Goal: Task Accomplishment & Management: Manage account settings

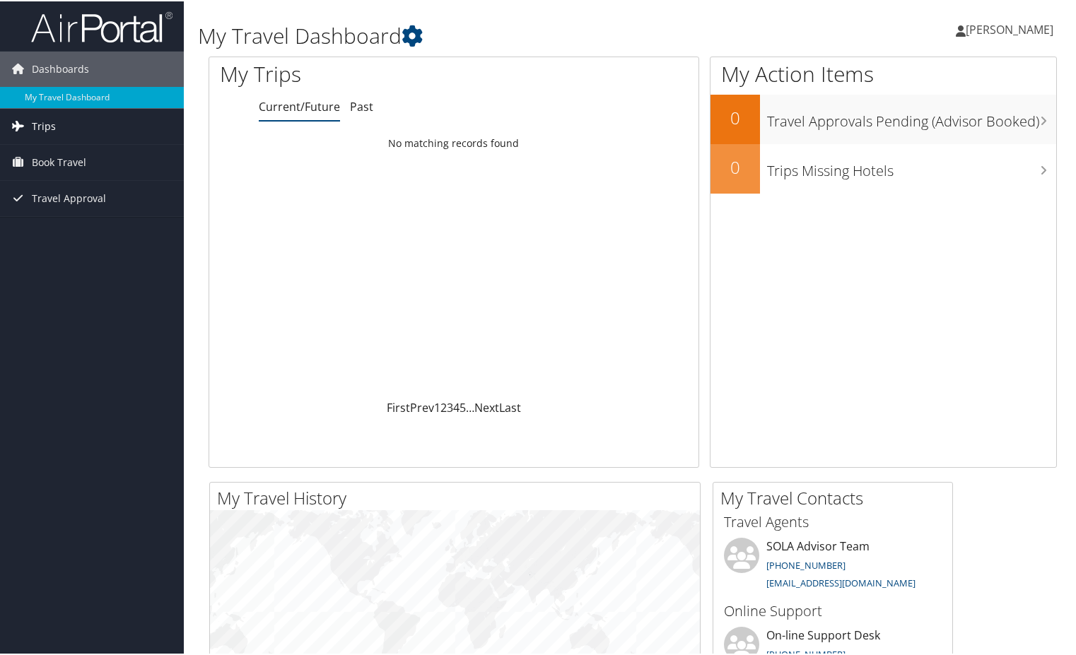
click at [70, 125] on link "Trips" at bounding box center [92, 124] width 184 height 35
click at [58, 223] on span "Book Travel" at bounding box center [59, 224] width 54 height 35
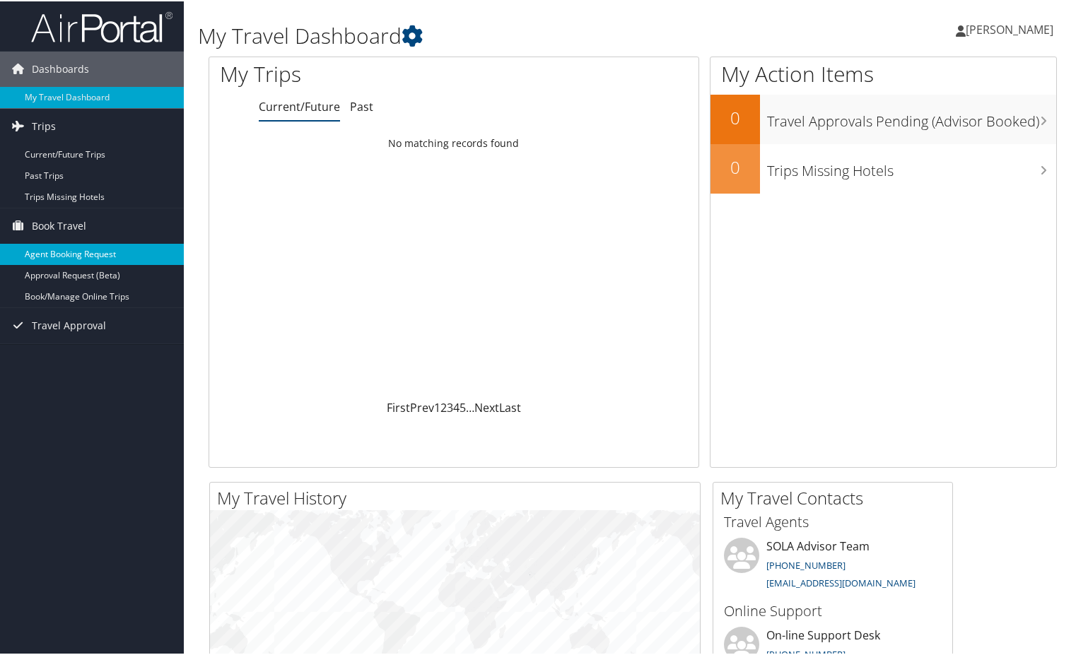
click at [74, 254] on link "Agent Booking Request" at bounding box center [92, 252] width 184 height 21
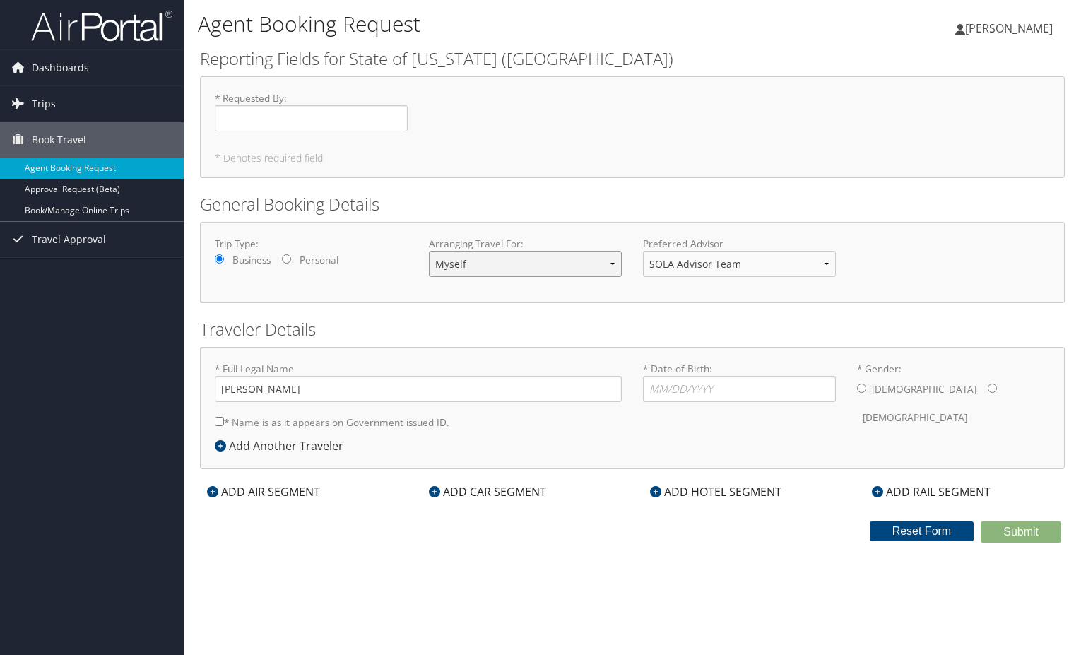
click at [459, 268] on select "Myself Another Traveler Guest Traveler" at bounding box center [525, 264] width 193 height 26
click at [350, 120] on input "* Requested By : Required" at bounding box center [311, 118] width 193 height 26
click at [80, 99] on link "Trips" at bounding box center [92, 103] width 184 height 35
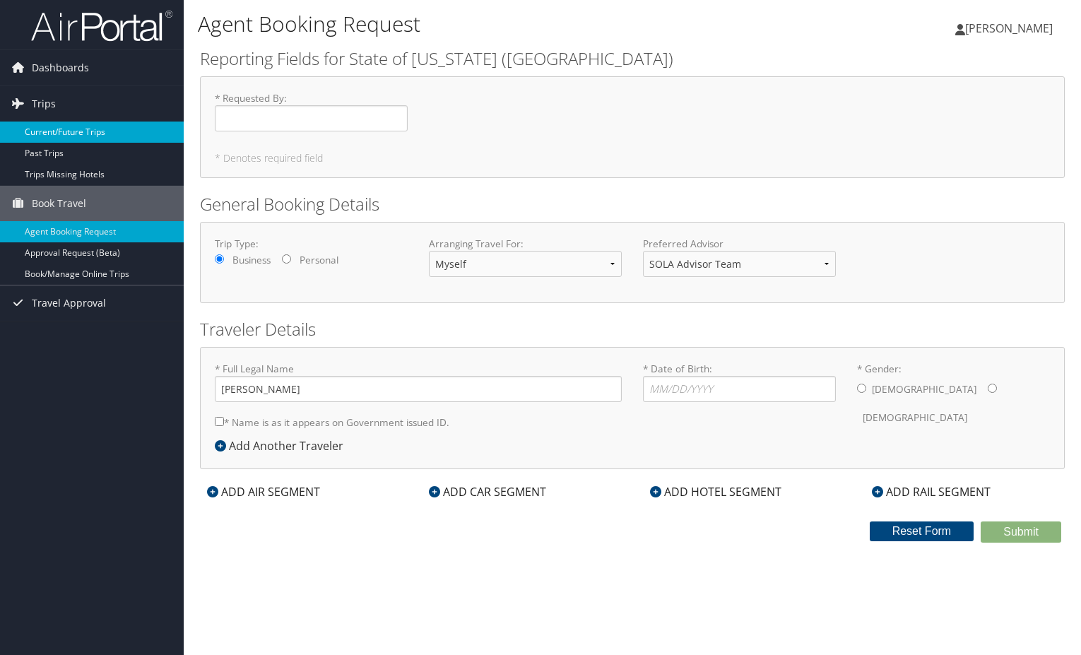
click at [69, 129] on link "Current/Future Trips" at bounding box center [92, 132] width 184 height 21
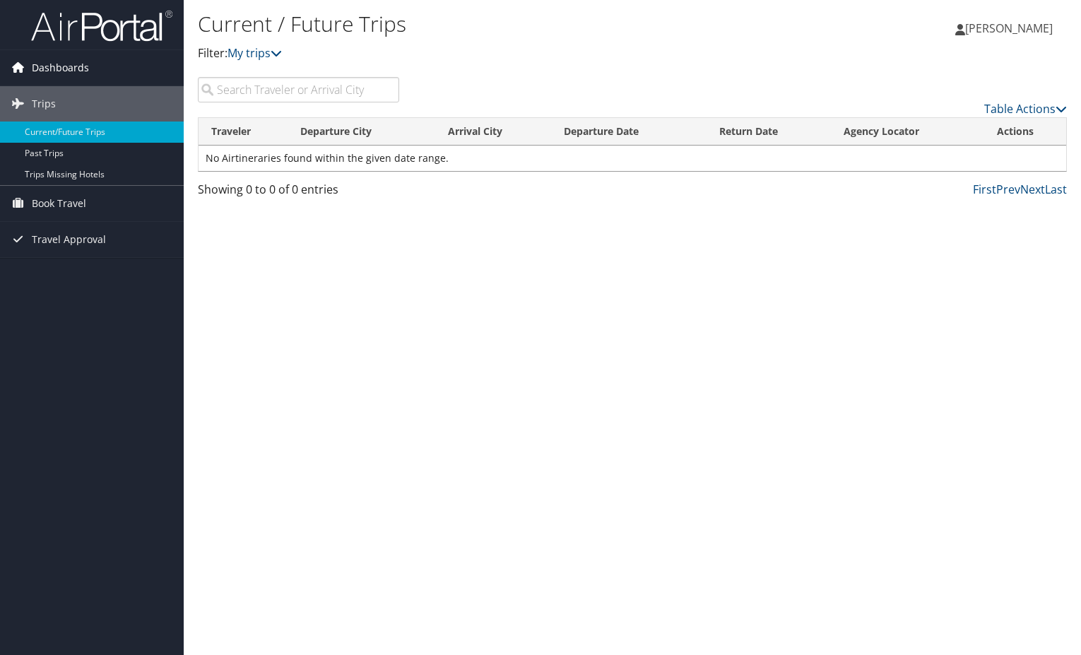
click at [57, 71] on span "Dashboards" at bounding box center [60, 67] width 57 height 35
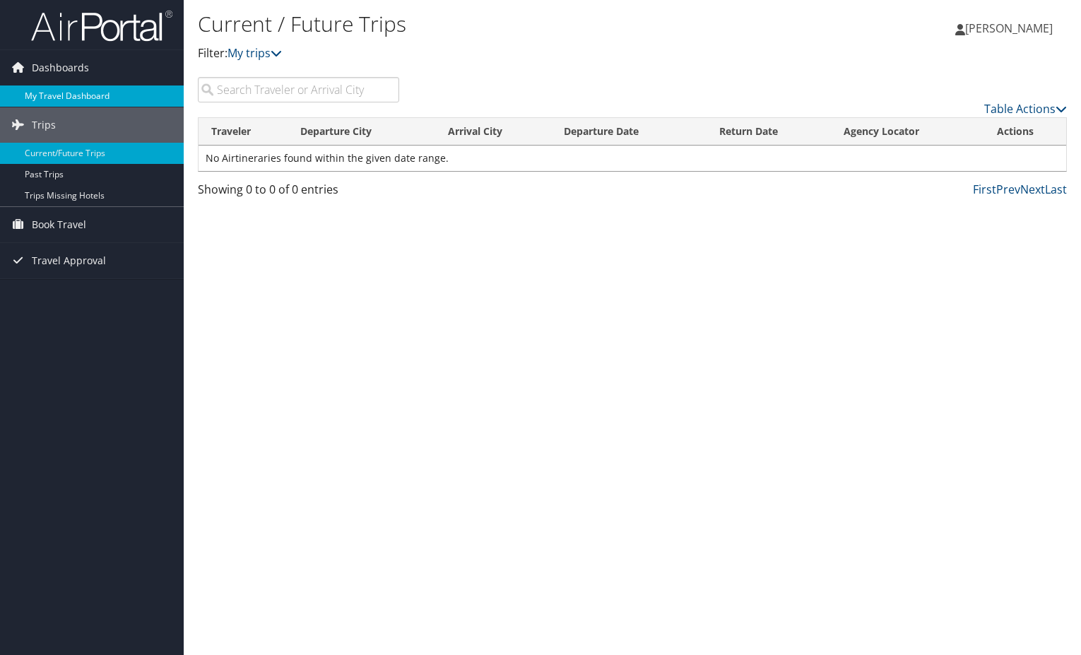
click at [68, 95] on link "My Travel Dashboard" at bounding box center [92, 96] width 184 height 21
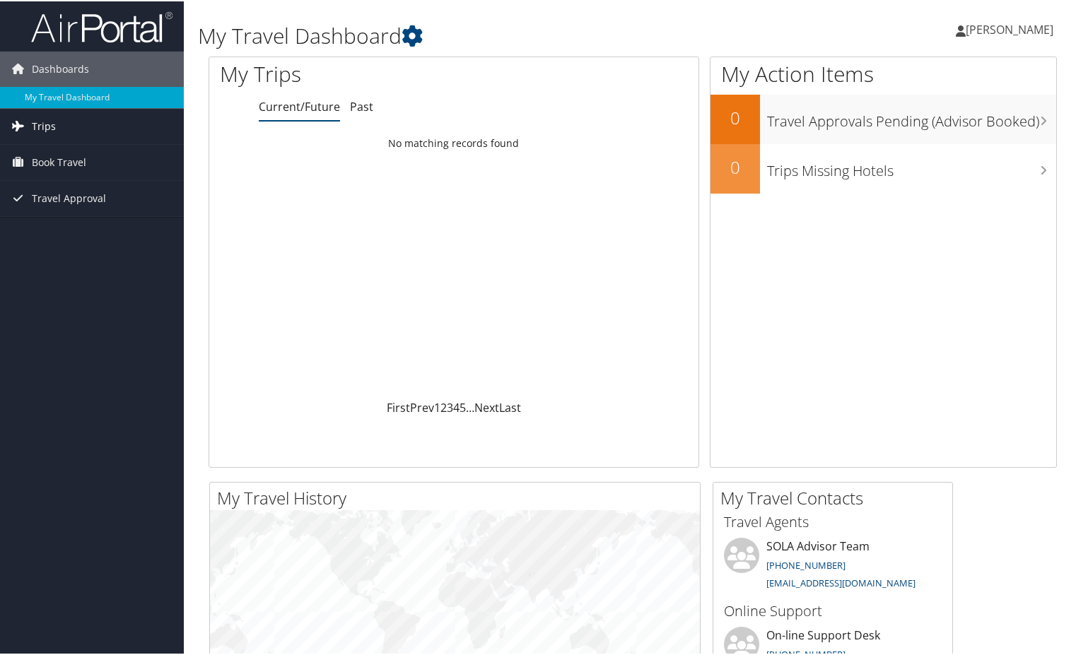
click at [49, 123] on span "Trips" at bounding box center [44, 124] width 24 height 35
click at [64, 221] on span "Book Travel" at bounding box center [59, 224] width 54 height 35
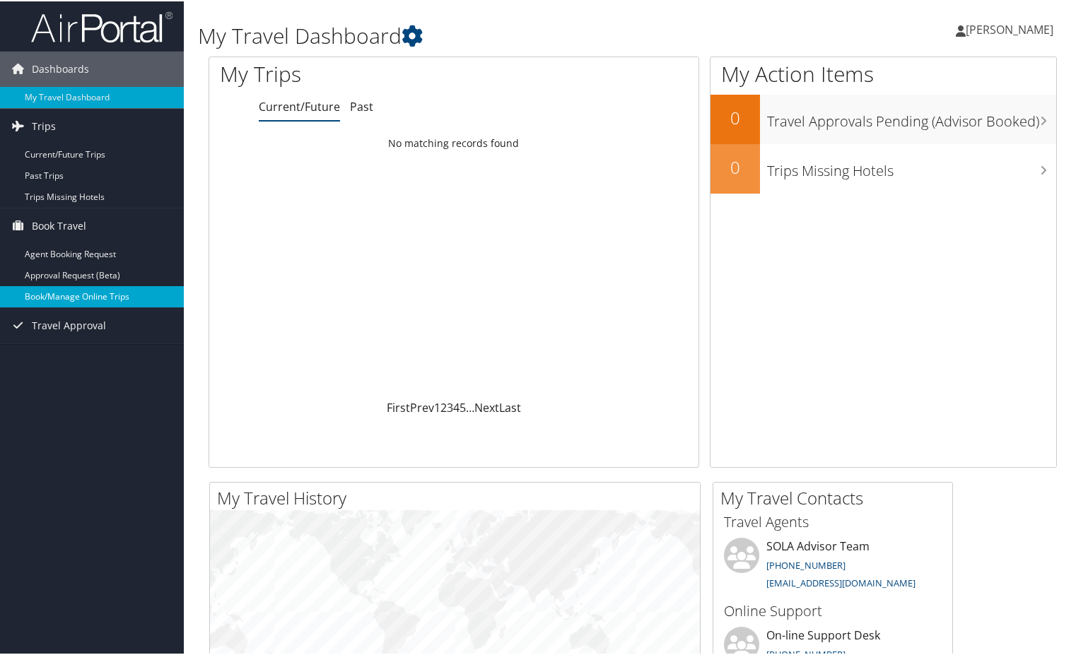
click at [97, 293] on link "Book/Manage Online Trips" at bounding box center [92, 295] width 184 height 21
click at [1001, 28] on span "[PERSON_NAME]" at bounding box center [1009, 28] width 88 height 16
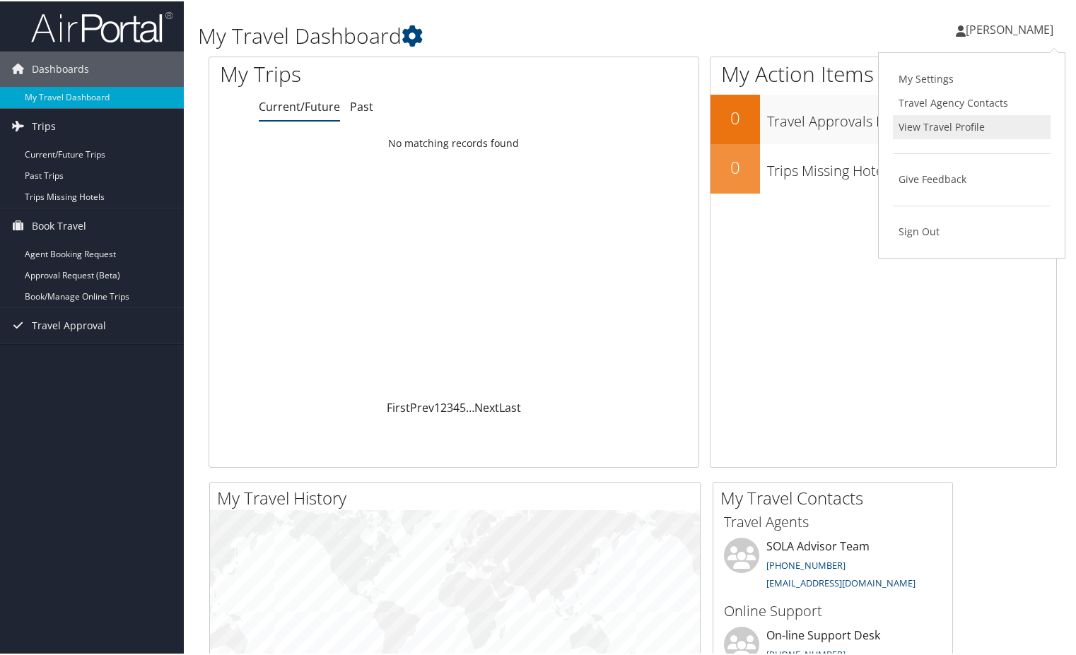
click at [921, 117] on link "View Travel Profile" at bounding box center [972, 126] width 158 height 24
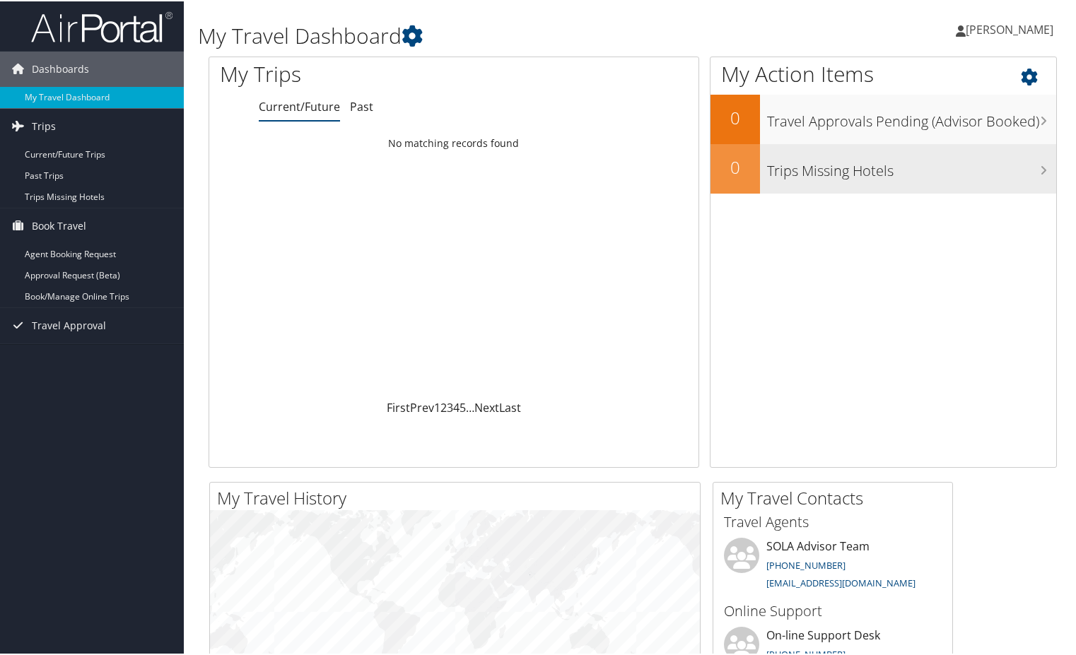
click at [970, 176] on h3 "Trips Missing Hotels" at bounding box center [911, 166] width 289 height 27
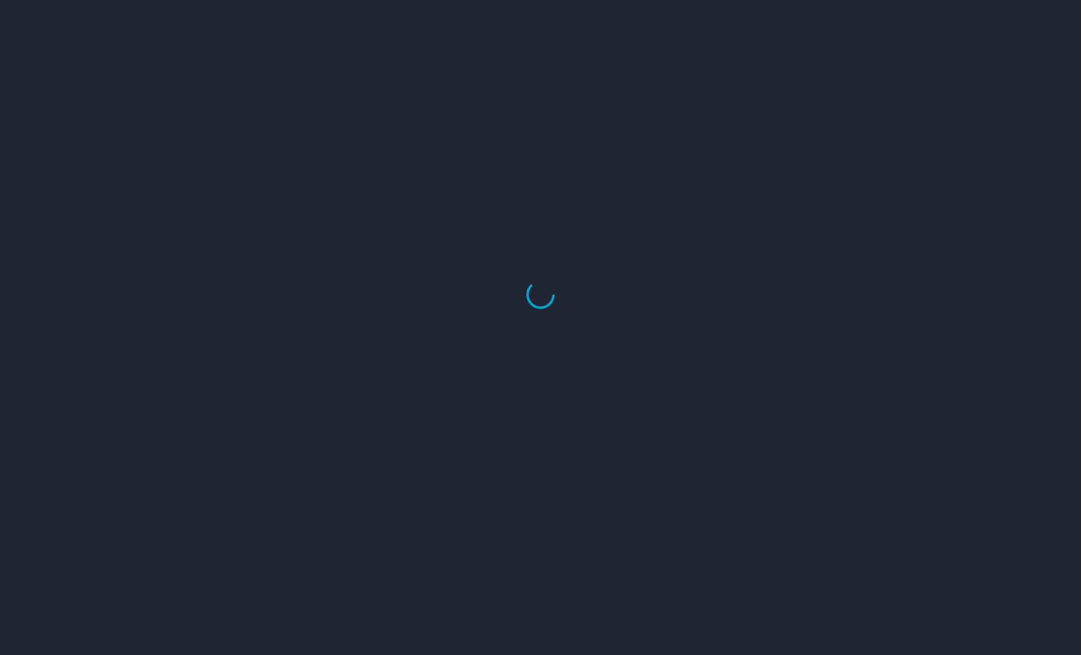
select select "US"
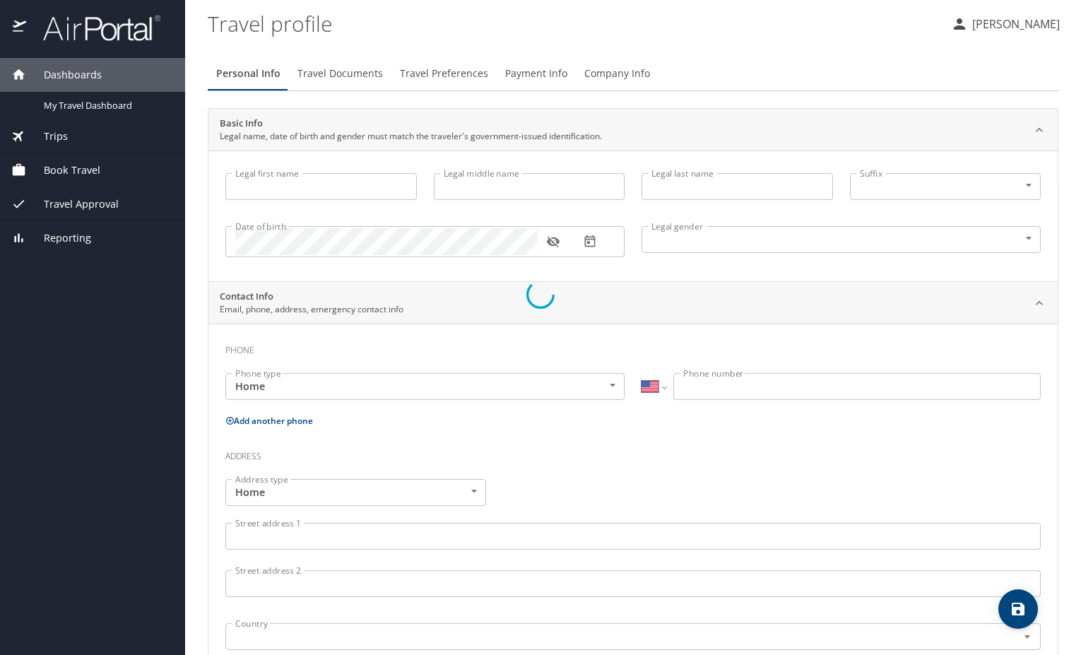
type input "Wendy"
type input "Tygrett"
type input "Female"
type input "Raymond"
type input "Comeaux"
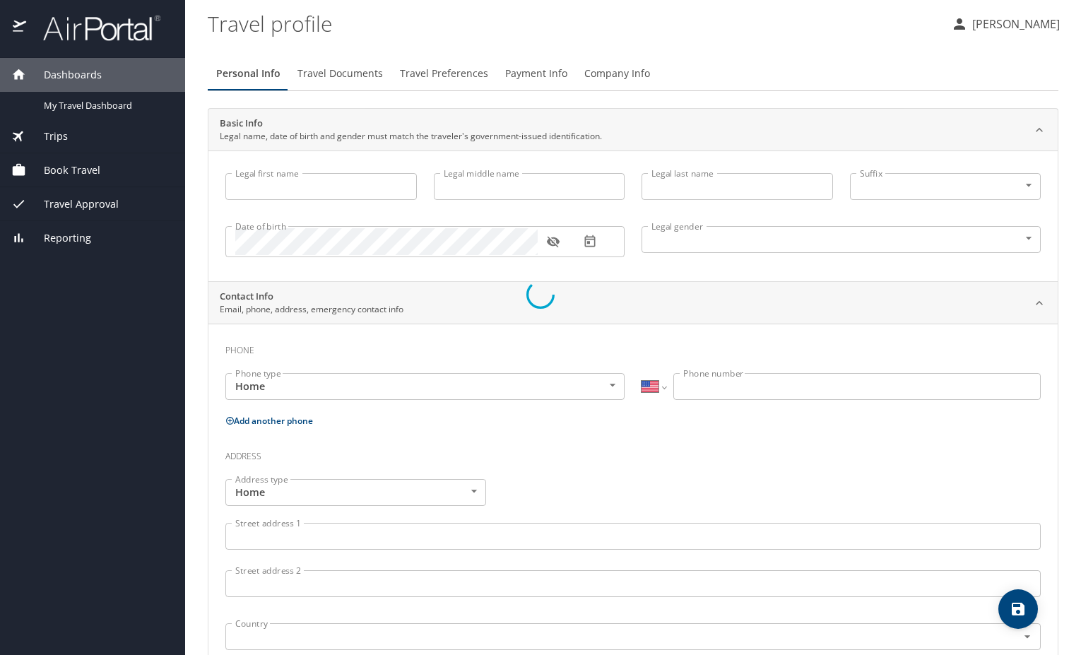
type input "(337) 592-2620"
type input "rjcomeaux128@gmail.com"
select select "US"
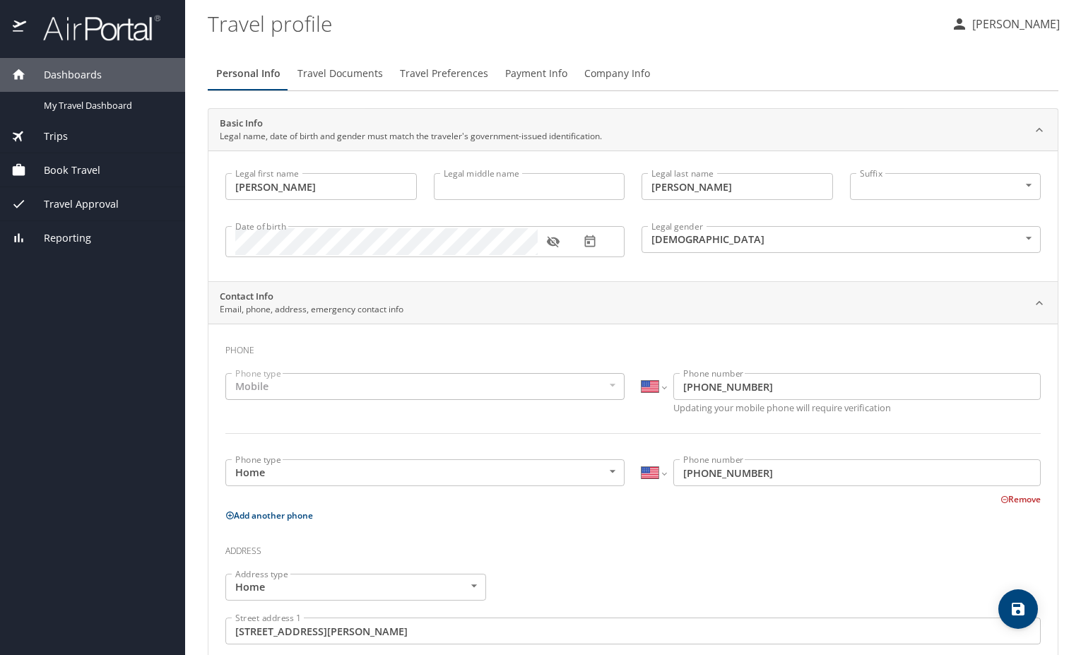
click at [360, 74] on span "Travel Documents" at bounding box center [341, 74] width 86 height 18
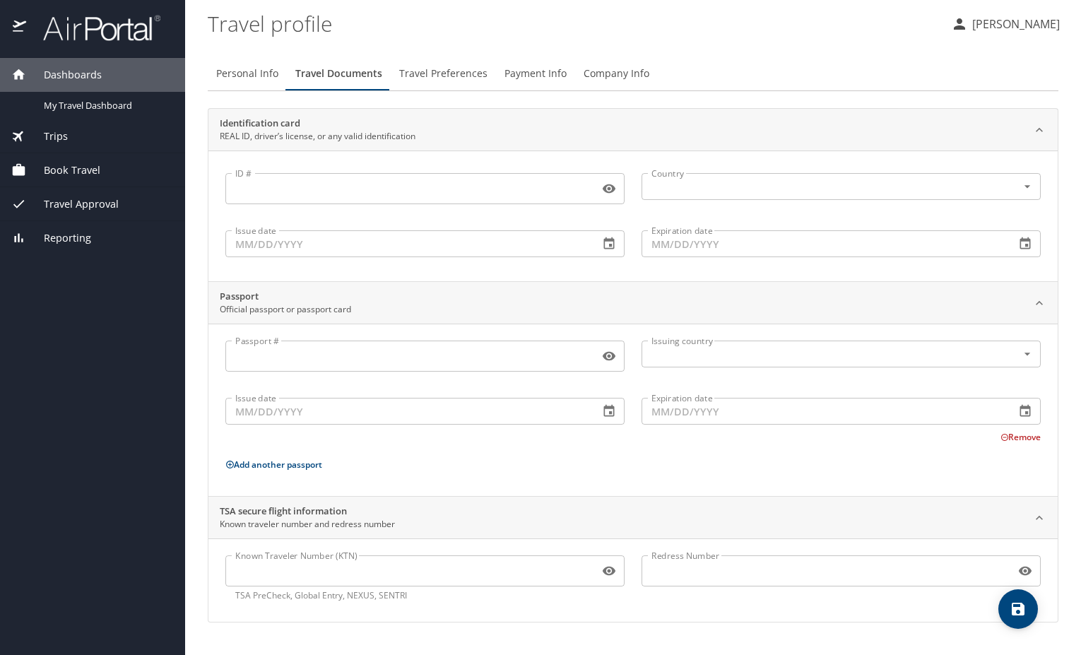
click at [399, 572] on input "Known Traveler Number (KTN)" at bounding box center [409, 571] width 368 height 27
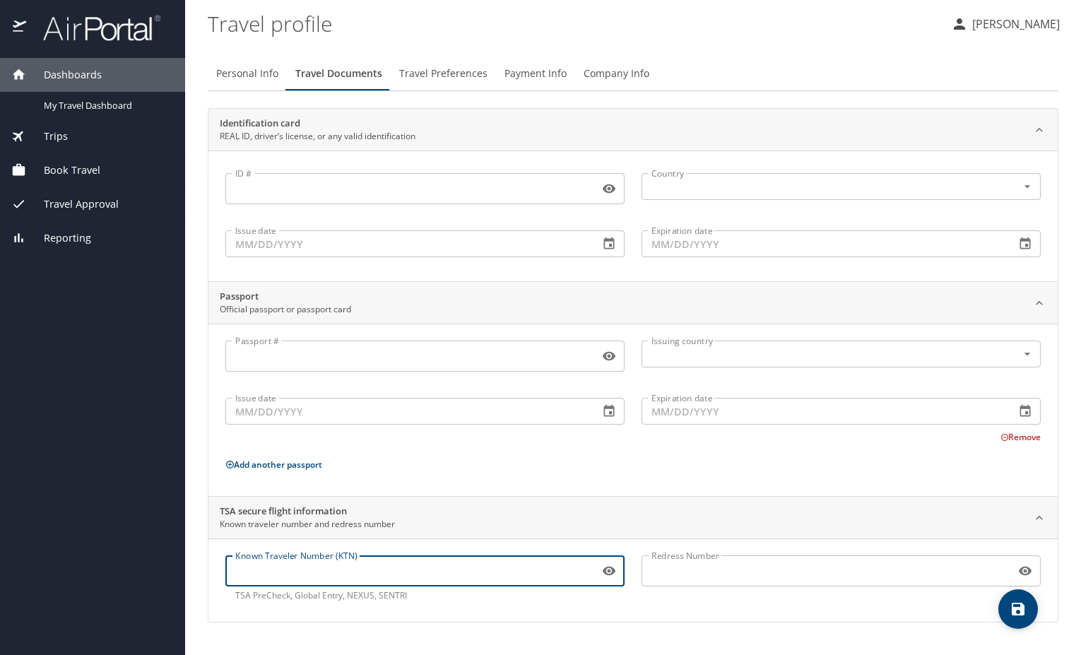
paste input "TT13NV77N"
type input "TT13NV77N"
click at [1014, 611] on icon "save" at bounding box center [1018, 609] width 13 height 13
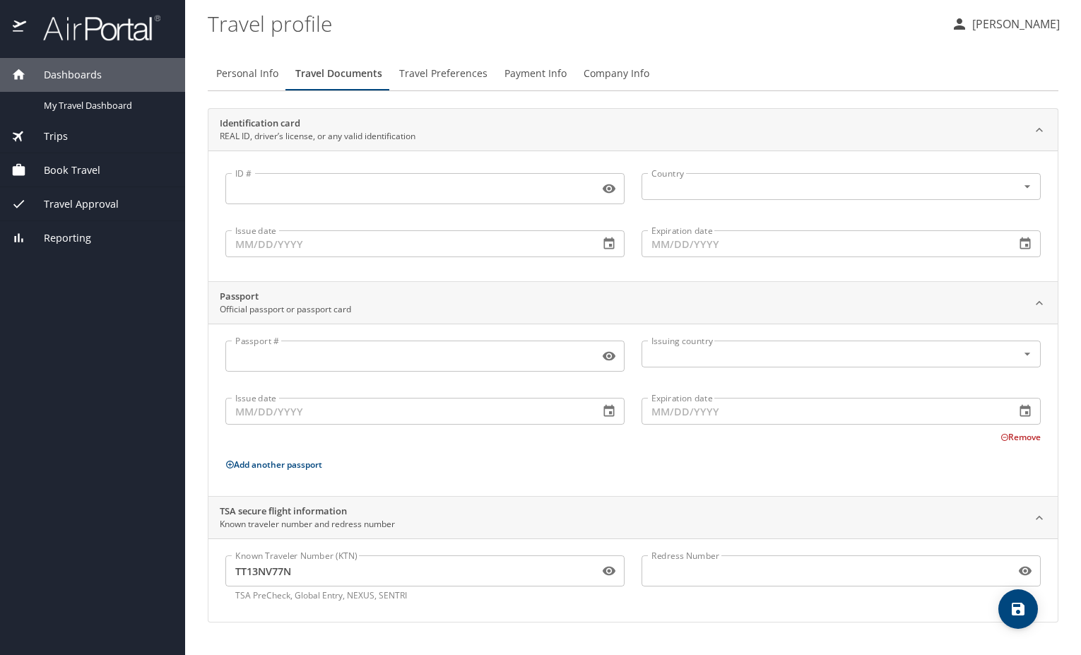
click at [363, 197] on input "ID #" at bounding box center [409, 188] width 368 height 27
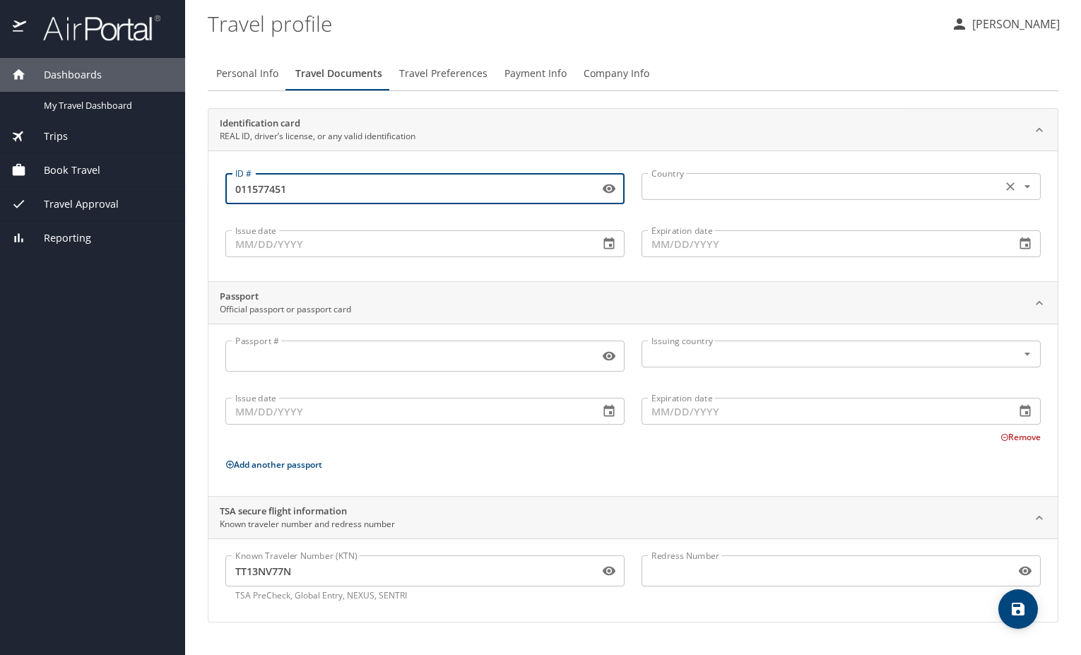
type input "011577451"
click at [753, 189] on input "text" at bounding box center [820, 186] width 349 height 18
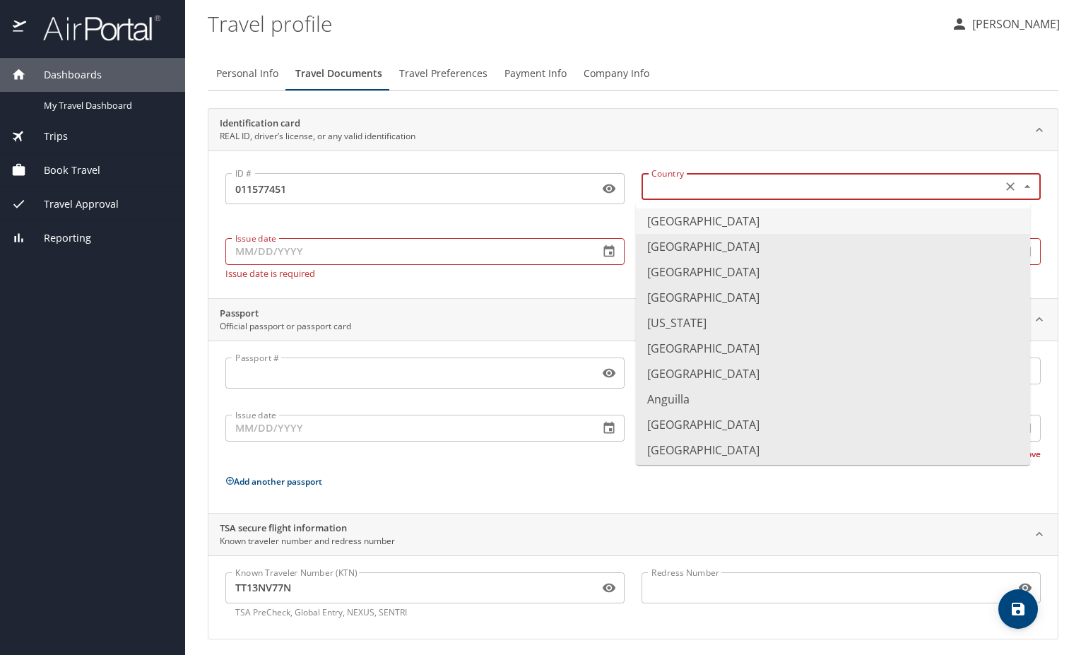
click at [741, 223] on li "United States of America" at bounding box center [833, 220] width 394 height 25
type input "United States of America"
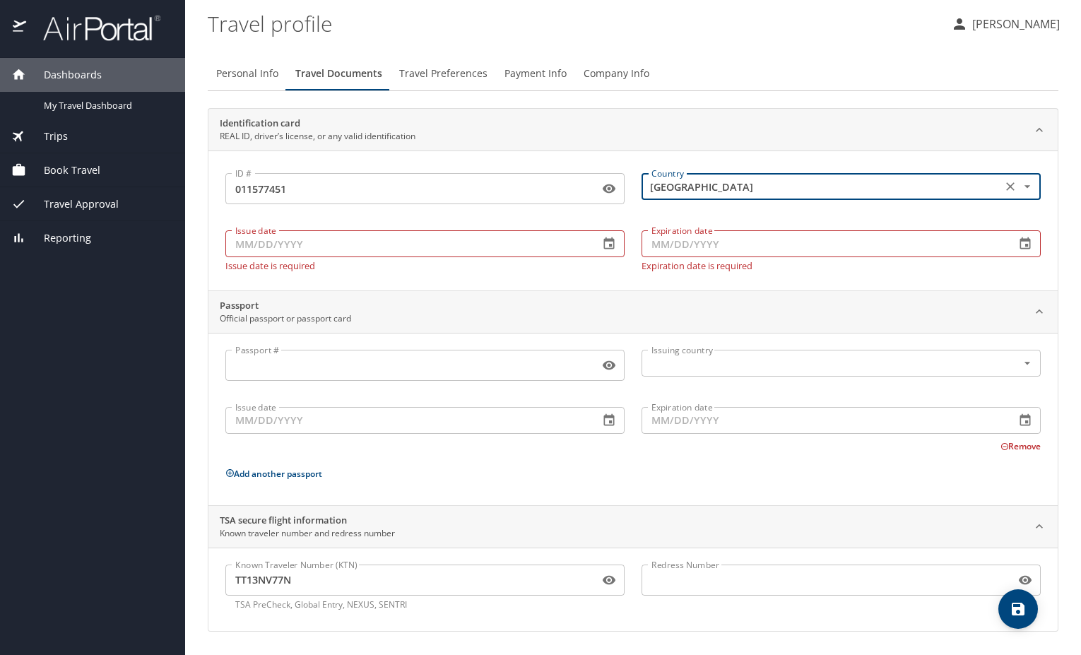
click at [382, 254] on input "Issue date" at bounding box center [406, 243] width 363 height 27
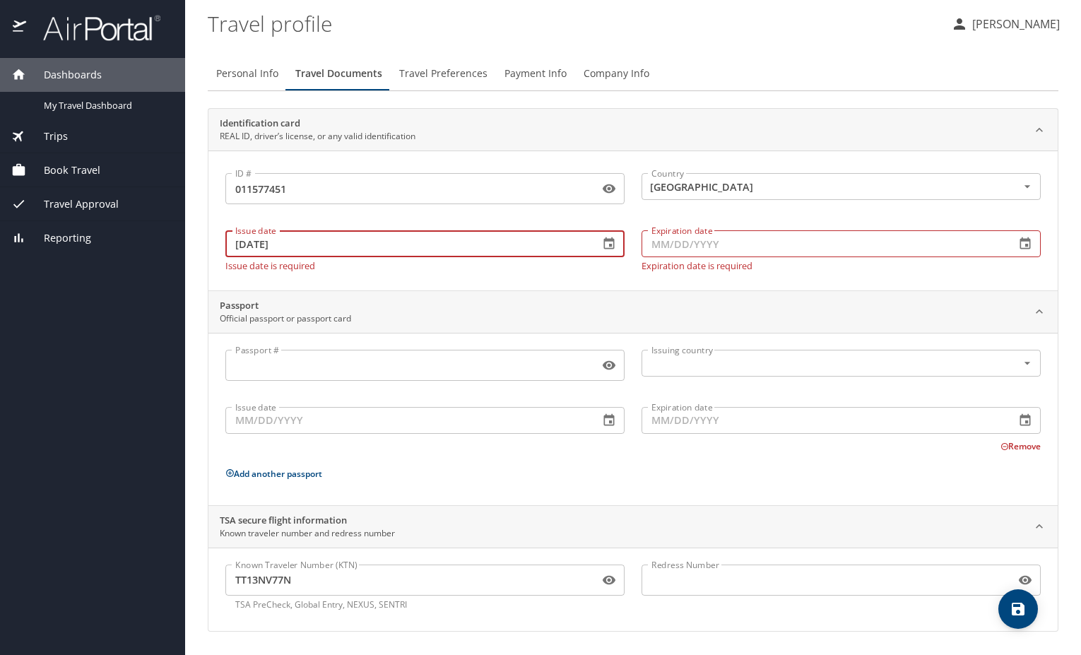
type input "01/20/2022"
click at [722, 228] on div "Expiration date Expiration date Expiration date is required" at bounding box center [841, 247] width 416 height 63
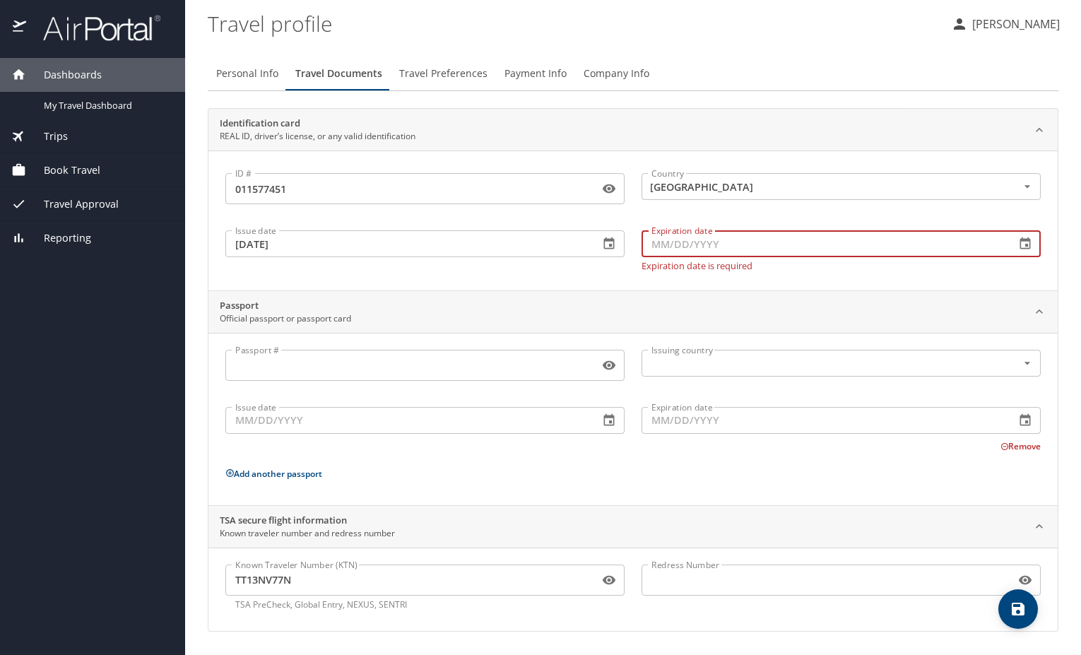
click at [726, 241] on input "Expiration date" at bounding box center [823, 243] width 363 height 27
type input "02/13/2028"
click at [704, 318] on div "Passport Official passport or passport card" at bounding box center [632, 312] width 849 height 42
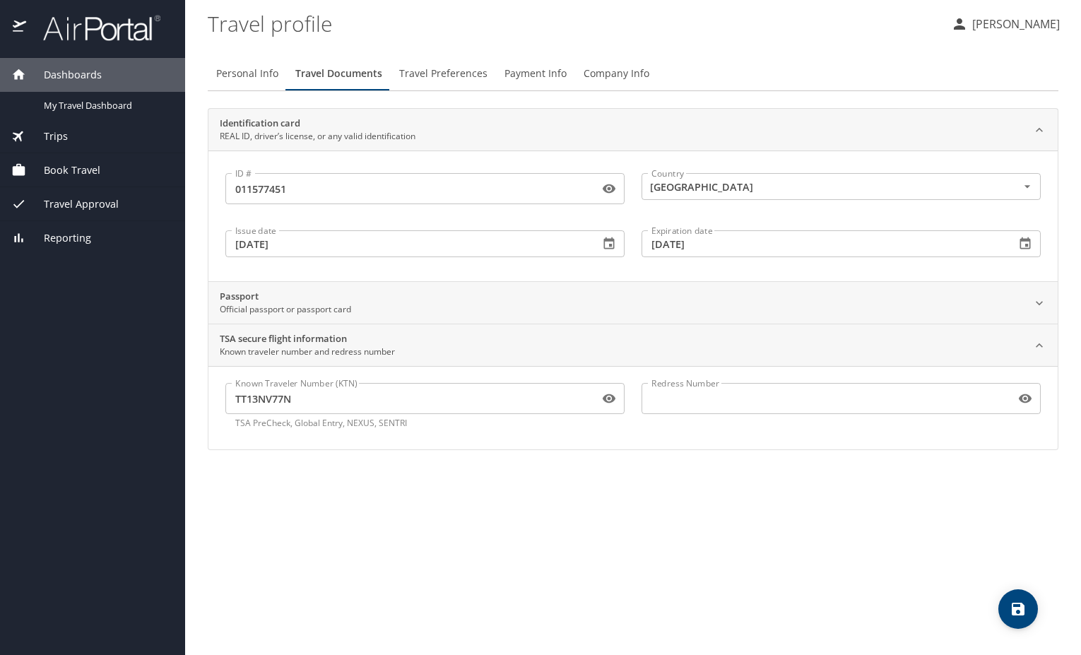
click at [704, 318] on div "Passport Official passport or passport card" at bounding box center [632, 303] width 849 height 42
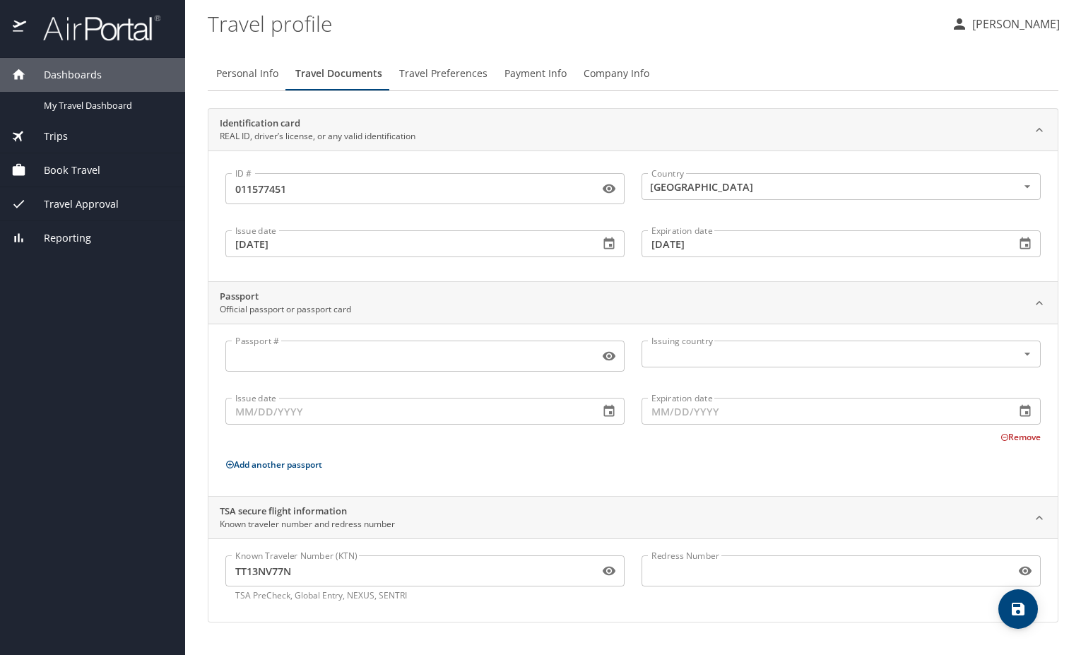
click at [1028, 606] on span "save" at bounding box center [1019, 609] width 40 height 17
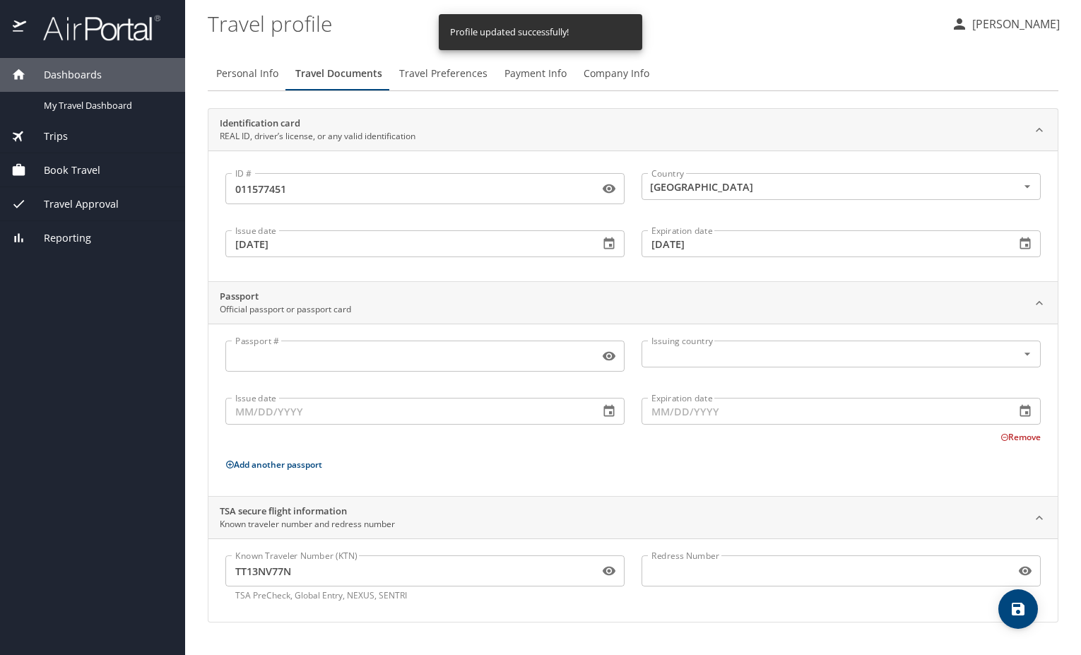
click at [293, 569] on input "TT13NV77N" at bounding box center [409, 571] width 368 height 27
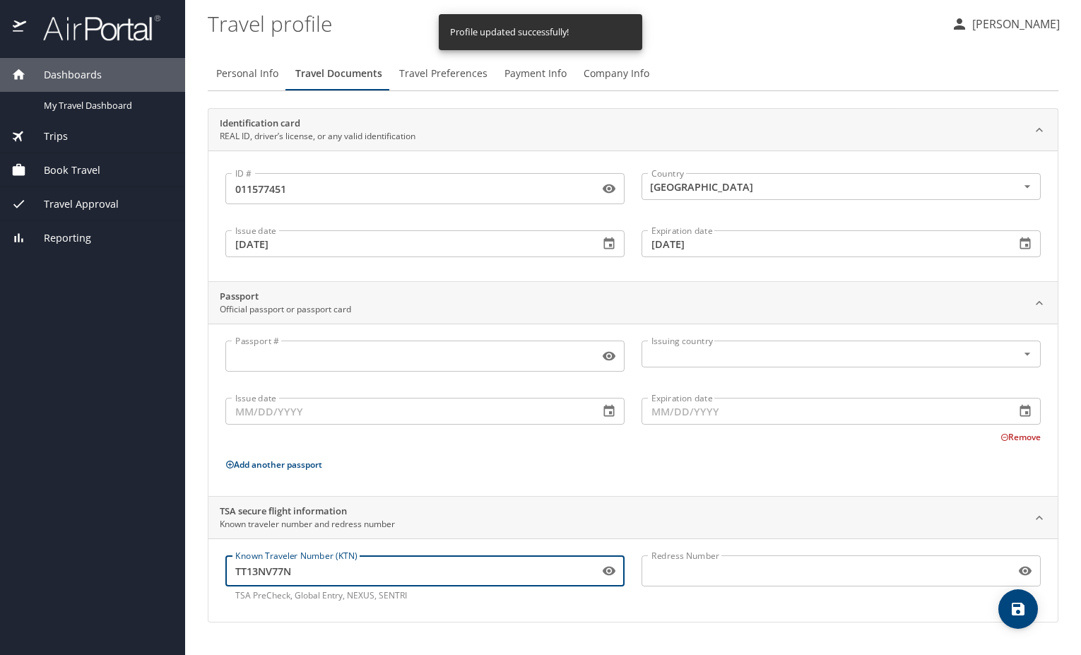
click at [293, 569] on input "TT13NV77N" at bounding box center [409, 571] width 368 height 27
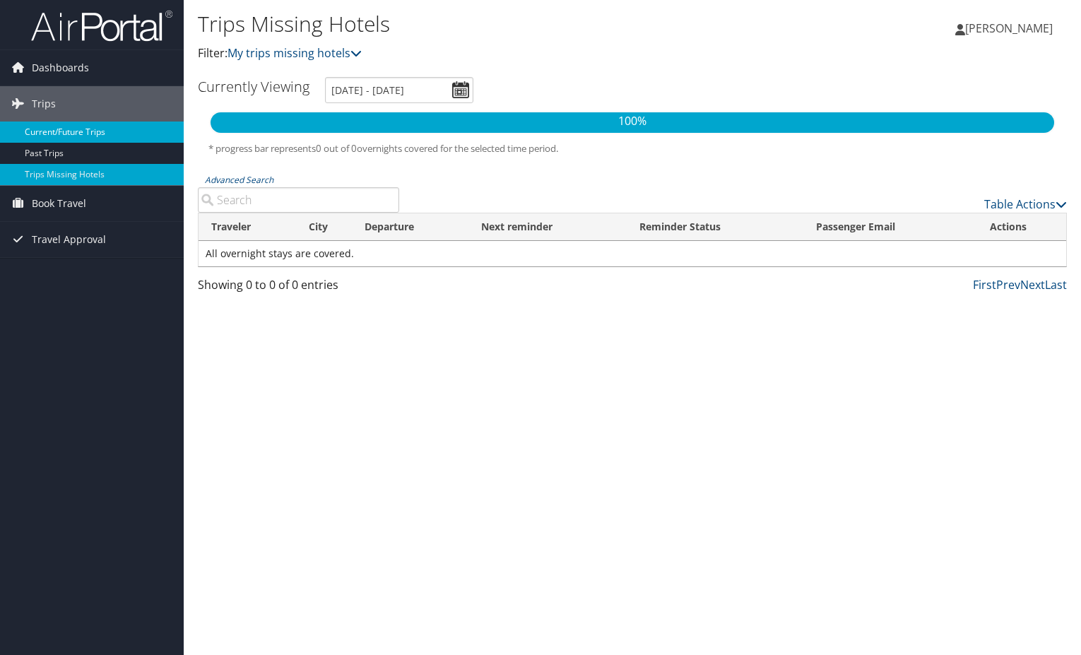
click at [53, 131] on link "Current/Future Trips" at bounding box center [92, 132] width 184 height 21
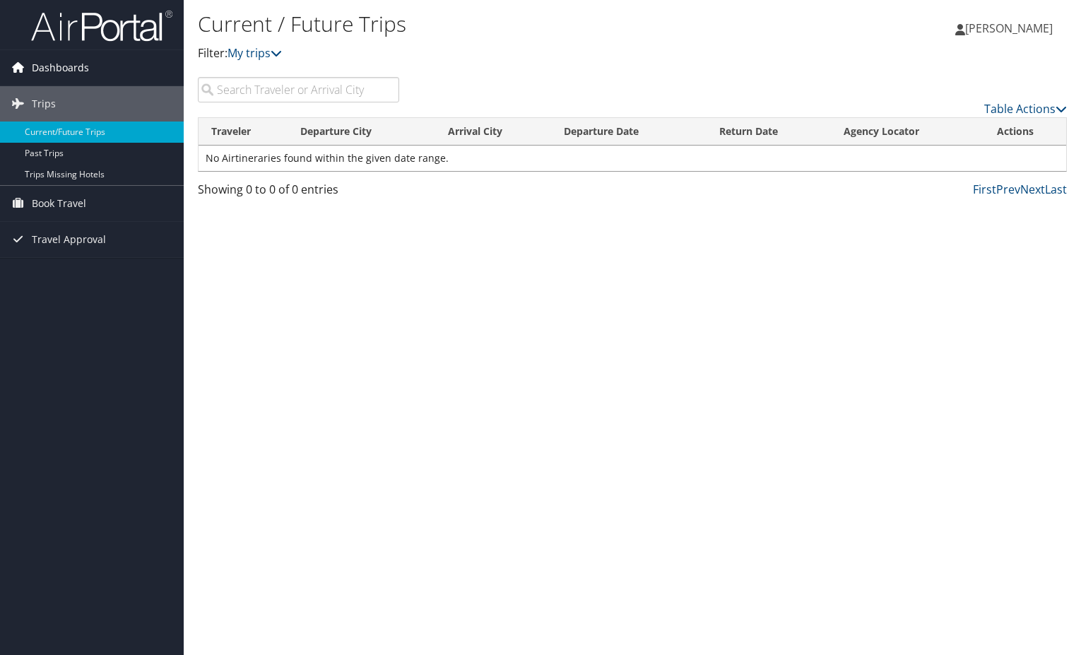
click at [52, 69] on span "Dashboards" at bounding box center [60, 67] width 57 height 35
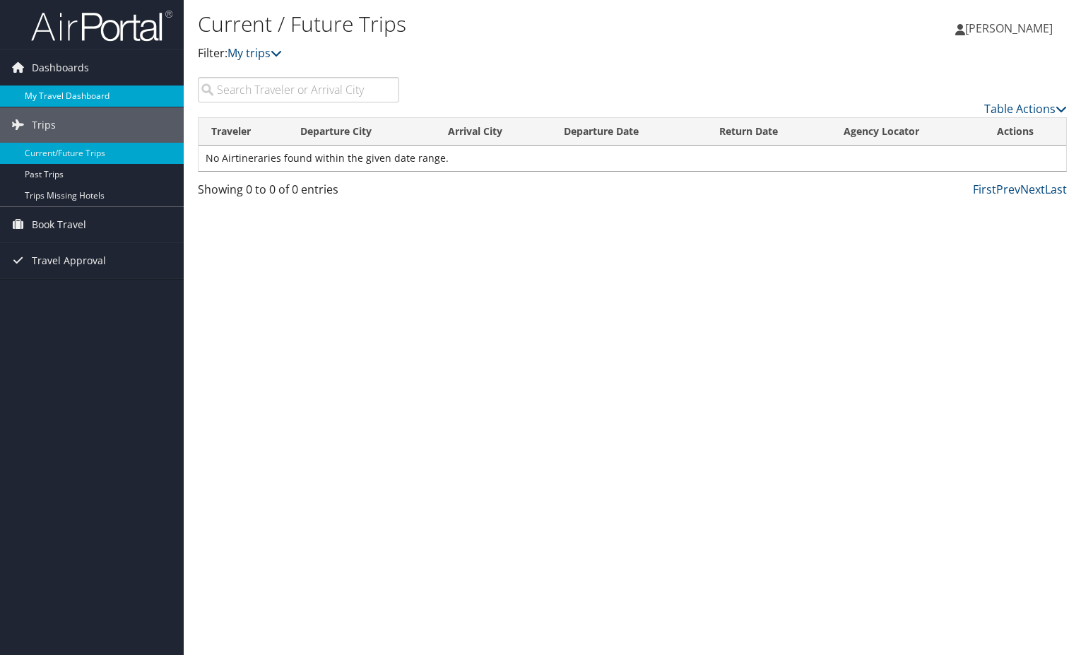
click at [66, 94] on link "My Travel Dashboard" at bounding box center [92, 96] width 184 height 21
